Goal: Find contact information: Find contact information

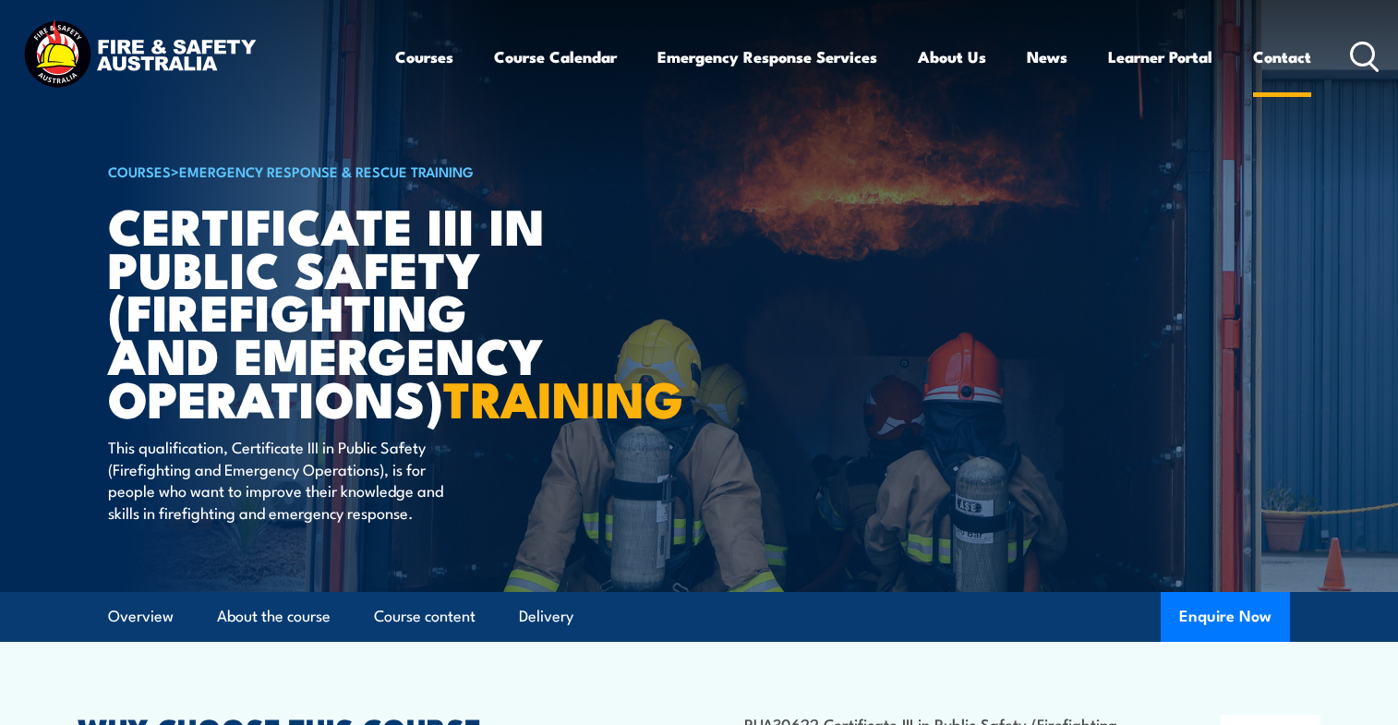
click at [1282, 54] on link "Contact" at bounding box center [1282, 56] width 58 height 49
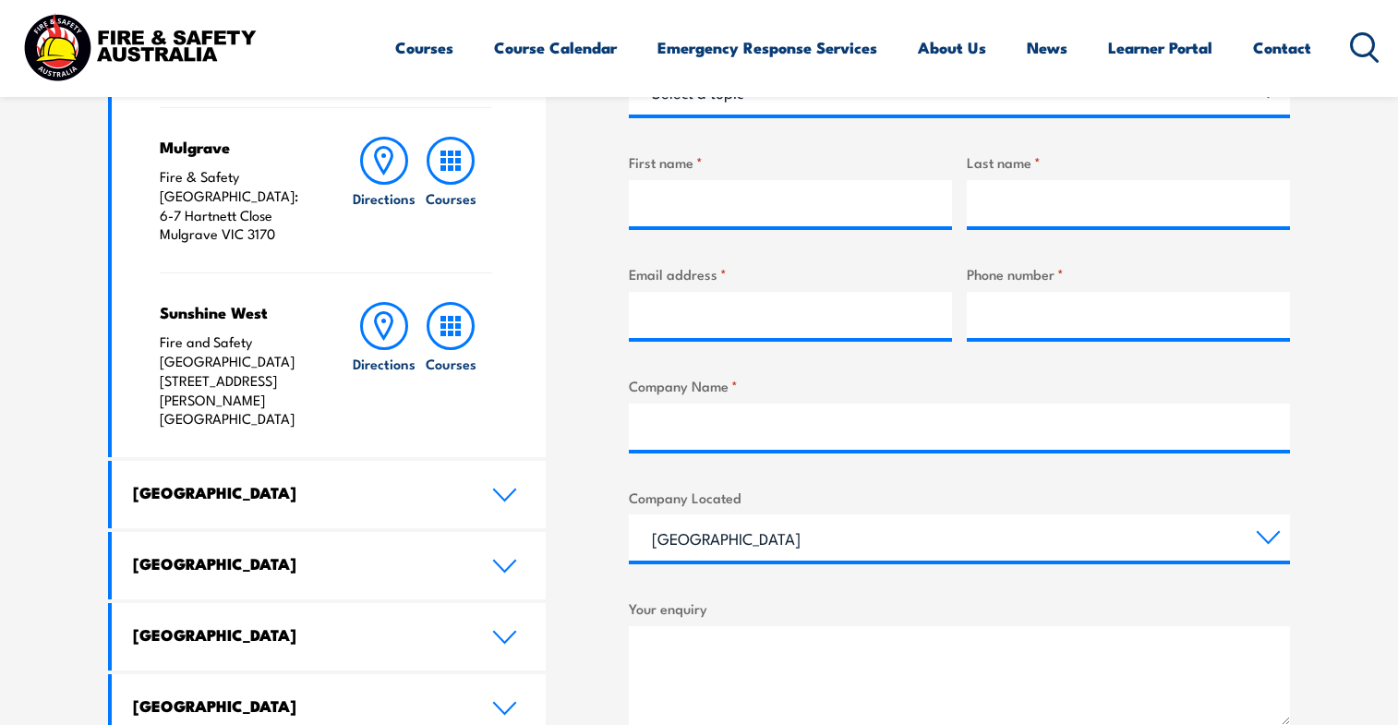
scroll to position [739, 0]
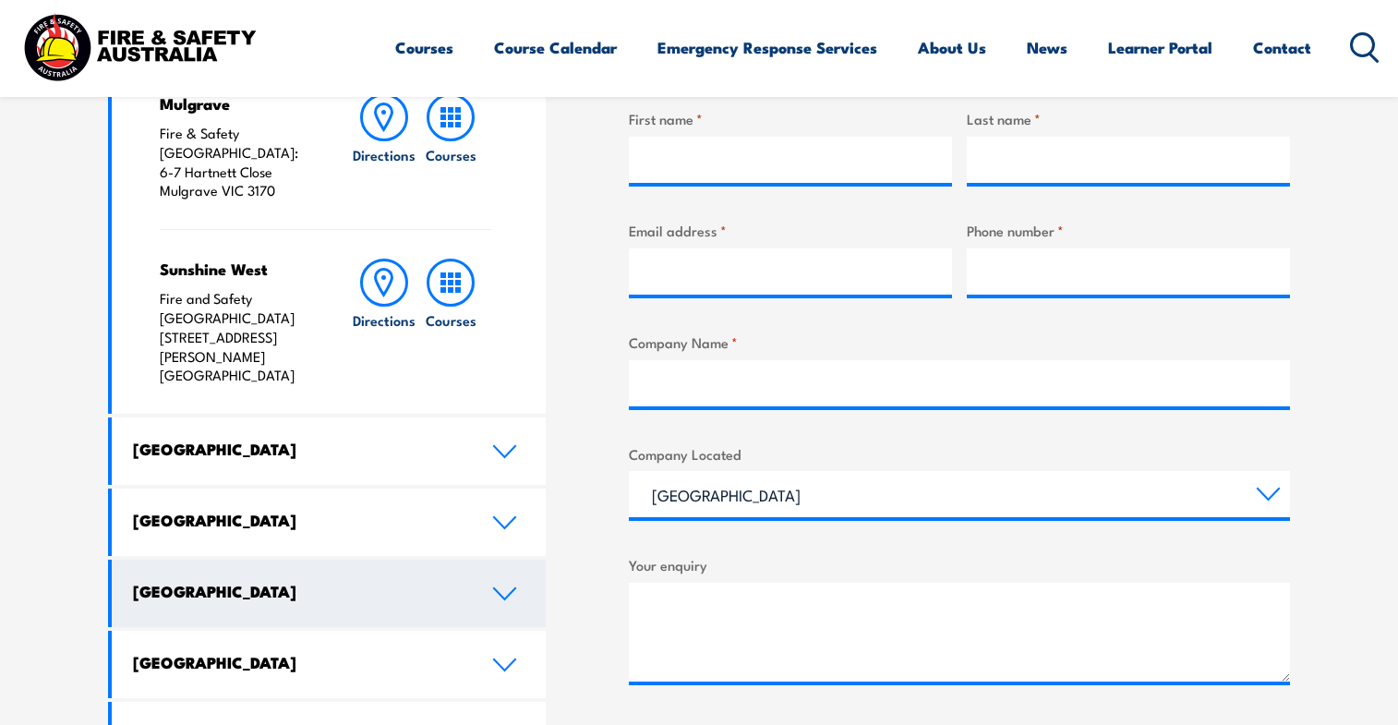
click at [493, 586] on icon at bounding box center [504, 593] width 25 height 15
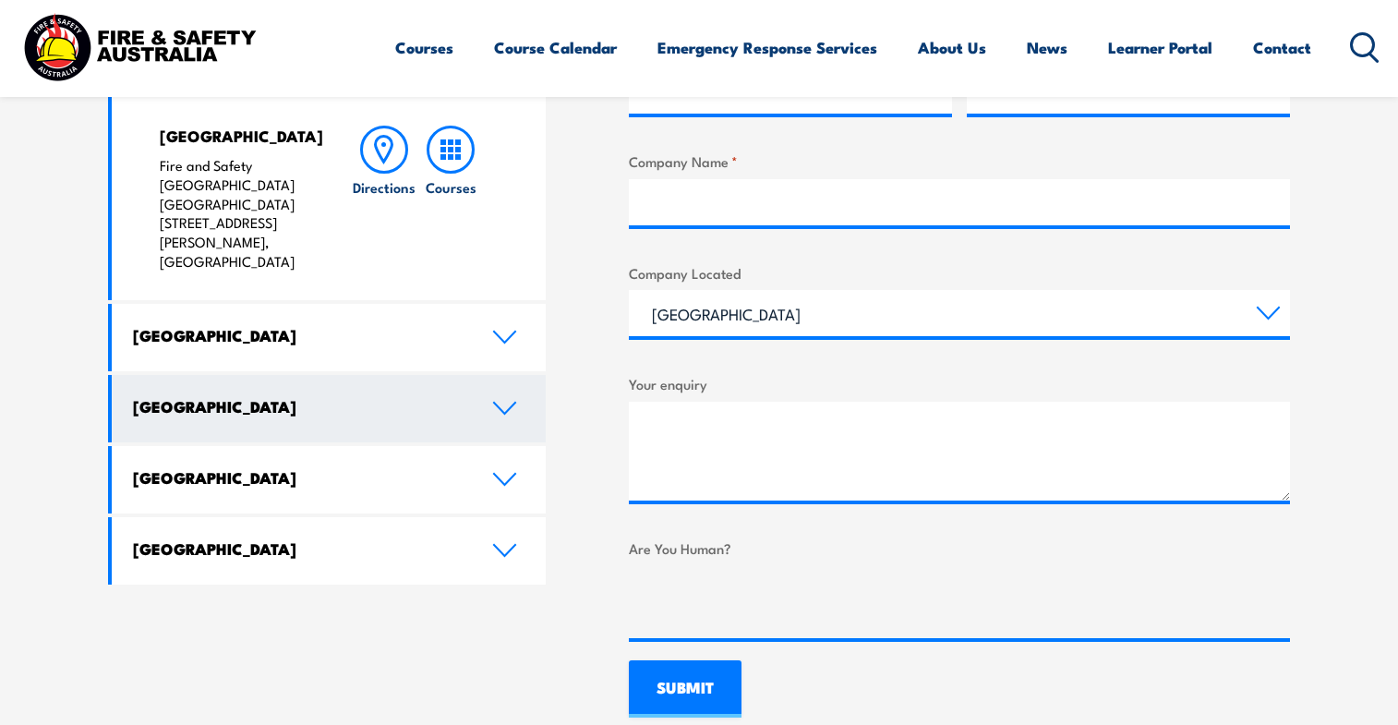
scroll to position [923, 0]
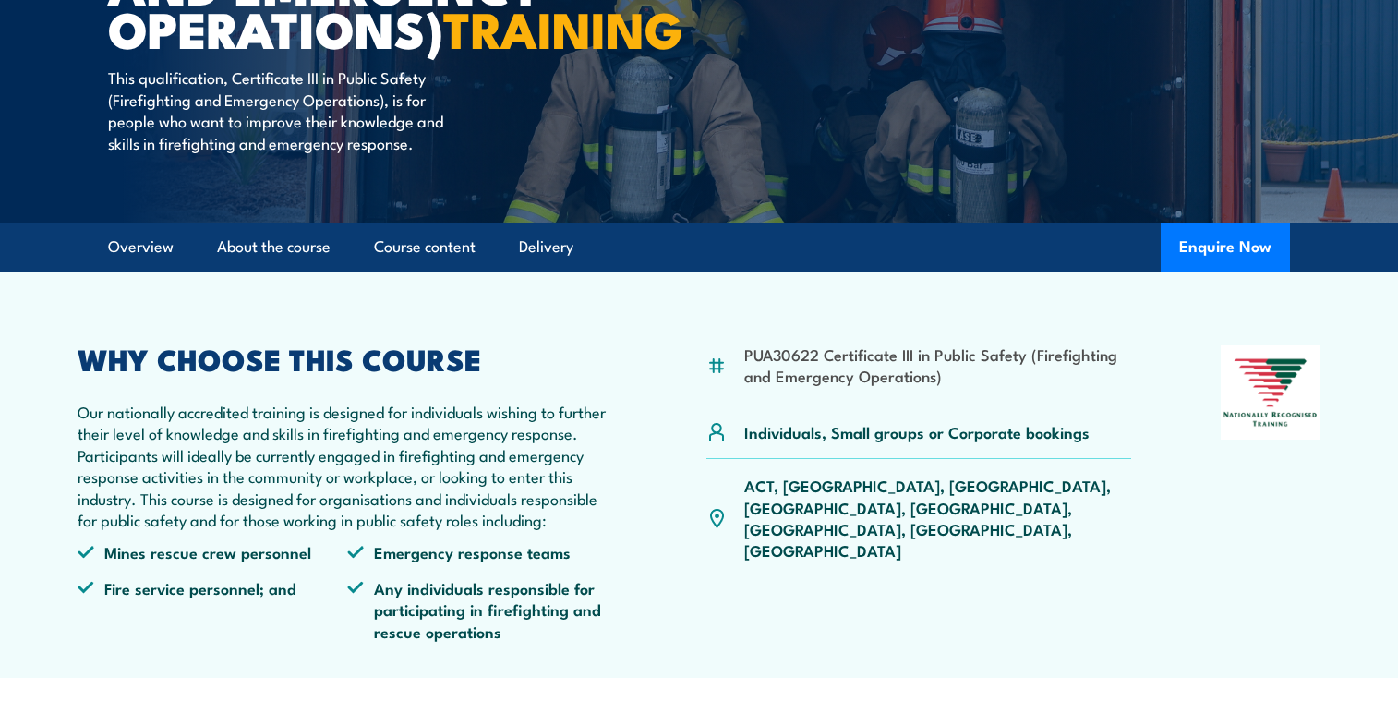
scroll to position [462, 0]
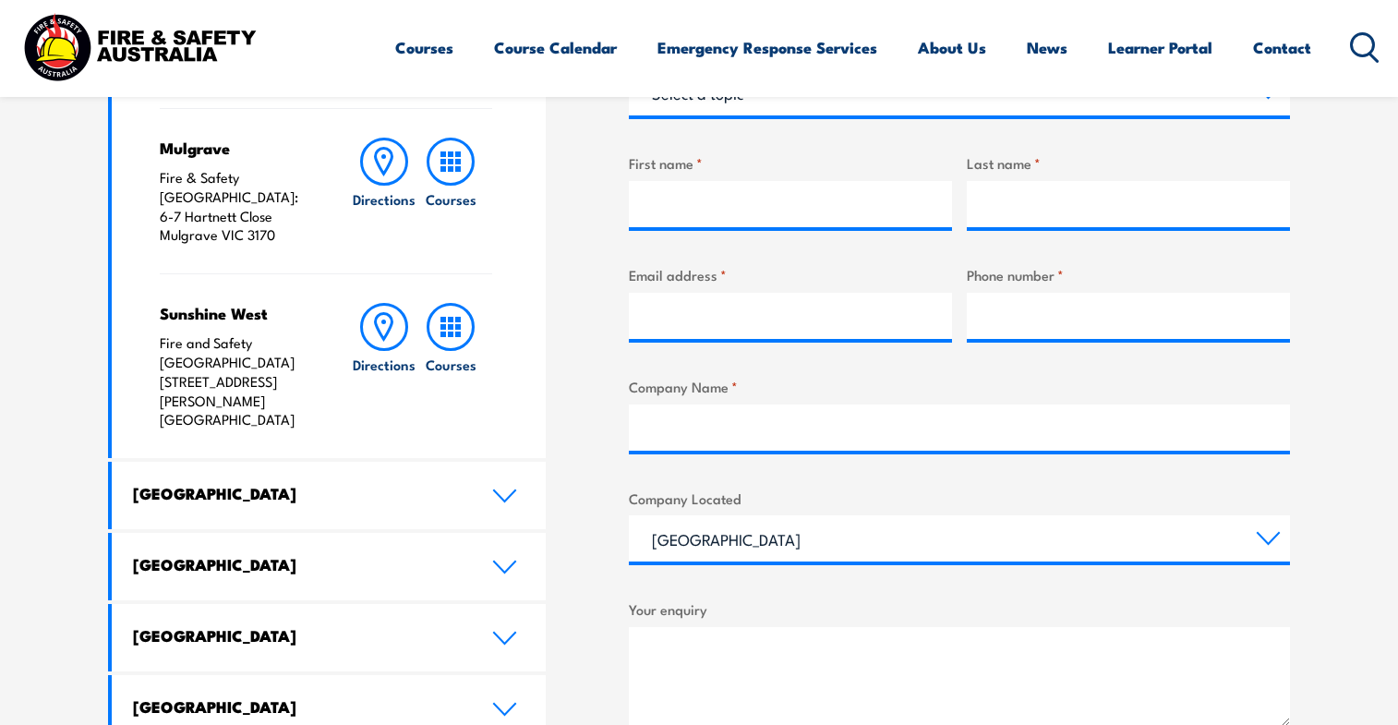
scroll to position [739, 0]
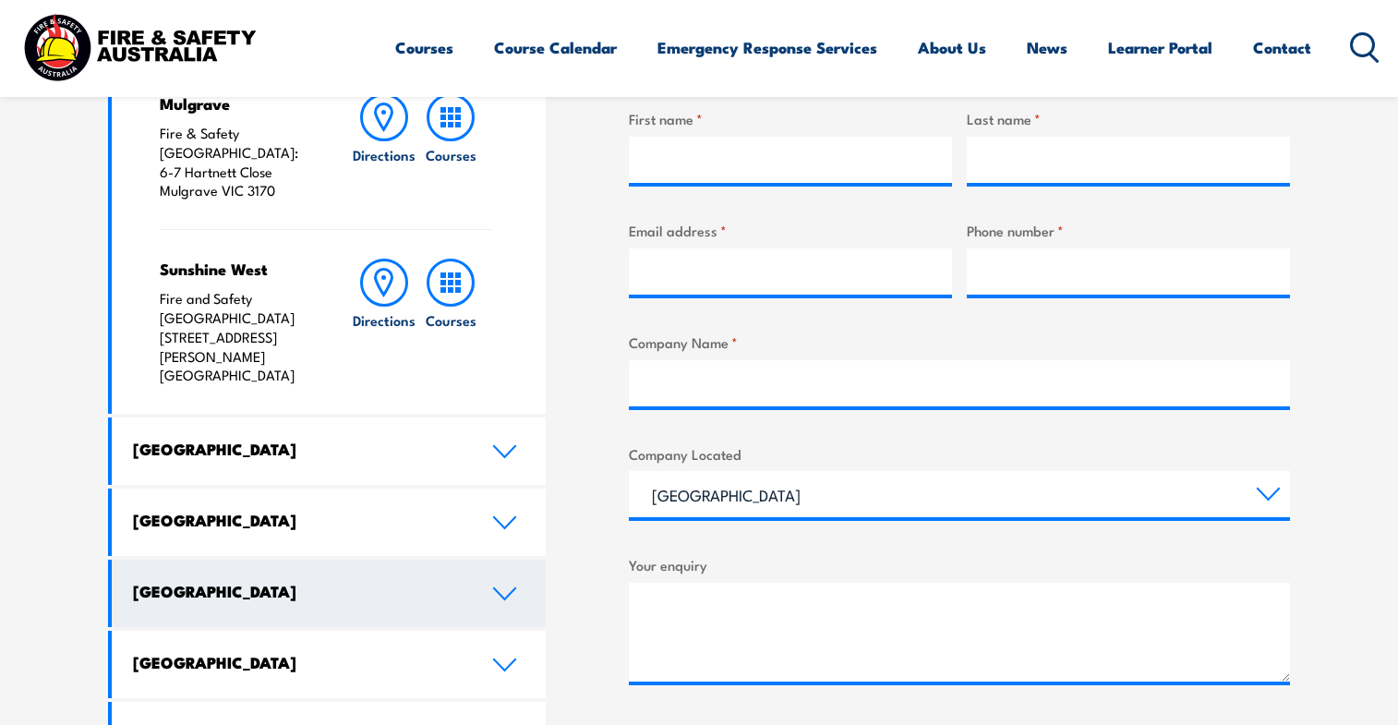
click at [502, 586] on icon at bounding box center [504, 593] width 25 height 15
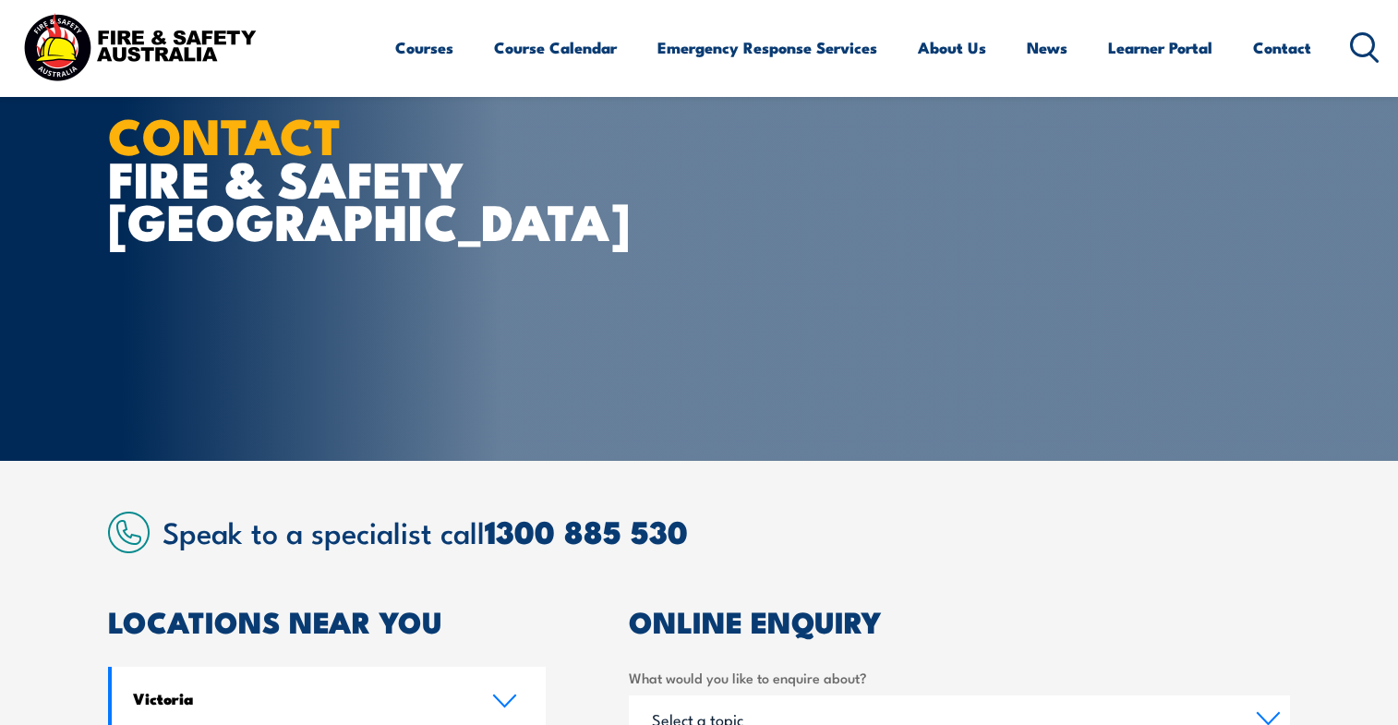
scroll to position [0, 0]
